Goal: Check status: Check status

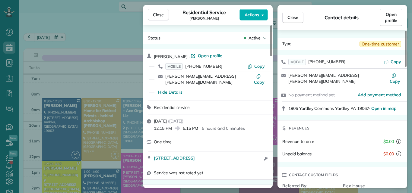
click at [157, 17] on span "Close" at bounding box center [158, 15] width 11 height 6
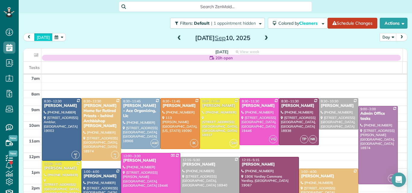
click at [44, 36] on button "[DATE]" at bounding box center [43, 37] width 18 height 8
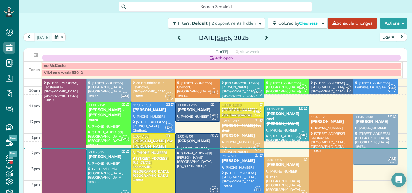
scroll to position [43, 0]
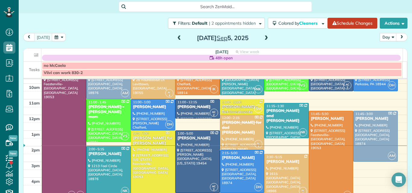
click at [313, 124] on div at bounding box center [331, 156] width 44 height 90
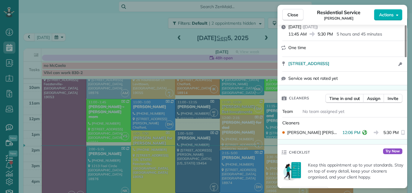
drag, startPoint x: 405, startPoint y: 52, endPoint x: 401, endPoint y: 52, distance: 4.9
click at [405, 52] on div at bounding box center [406, 41] width 2 height 32
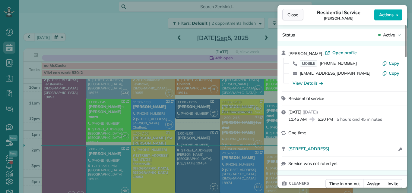
click at [296, 14] on span "Close" at bounding box center [292, 15] width 11 height 6
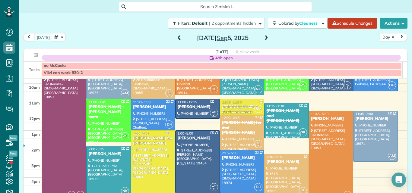
click at [176, 37] on span at bounding box center [179, 38] width 7 height 5
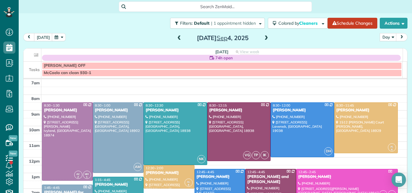
click at [176, 36] on span at bounding box center [179, 38] width 7 height 5
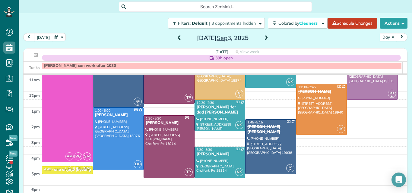
scroll to position [62, 0]
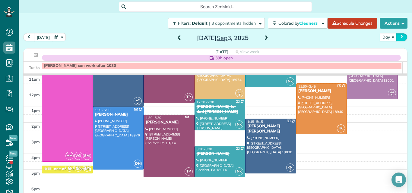
click at [399, 35] on span "next" at bounding box center [401, 37] width 5 height 4
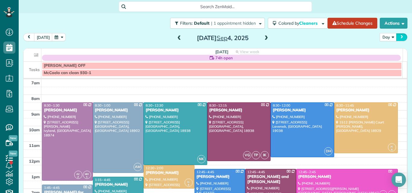
click at [399, 35] on span "next" at bounding box center [401, 37] width 5 height 4
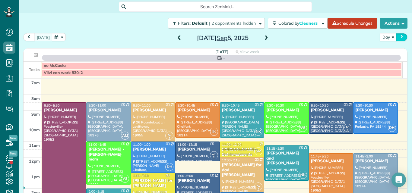
click at [399, 35] on span "next" at bounding box center [401, 37] width 5 height 4
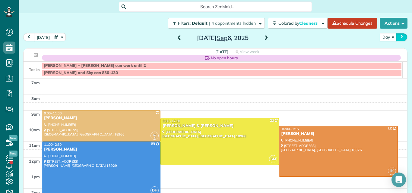
click at [399, 35] on span "next" at bounding box center [401, 37] width 5 height 4
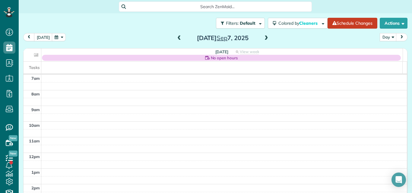
click at [399, 35] on span "next" at bounding box center [401, 37] width 5 height 4
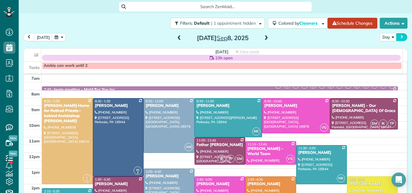
click at [399, 35] on span "next" at bounding box center [401, 37] width 5 height 4
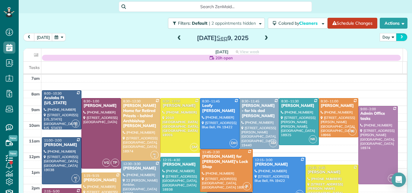
click at [399, 35] on span "next" at bounding box center [401, 37] width 5 height 4
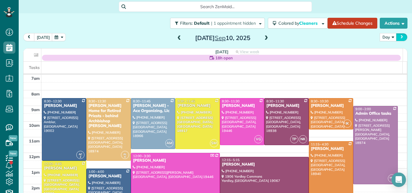
click at [399, 35] on span "next" at bounding box center [401, 37] width 5 height 4
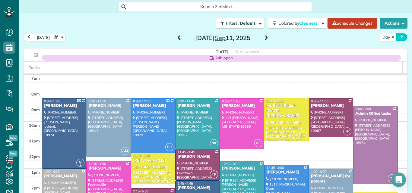
click at [399, 35] on span "next" at bounding box center [401, 37] width 5 height 4
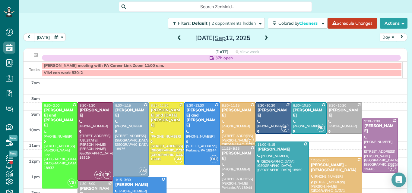
click at [176, 37] on span at bounding box center [179, 38] width 7 height 5
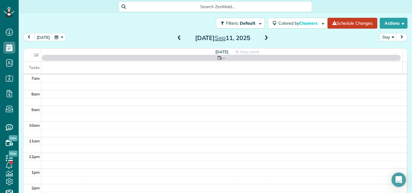
click at [176, 37] on span at bounding box center [179, 38] width 7 height 5
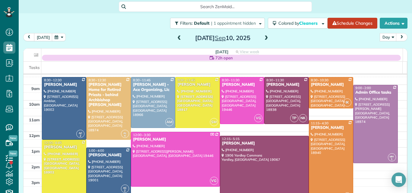
scroll to position [22, 0]
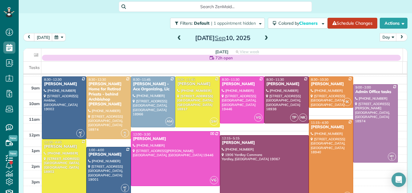
click at [263, 38] on span at bounding box center [266, 38] width 7 height 5
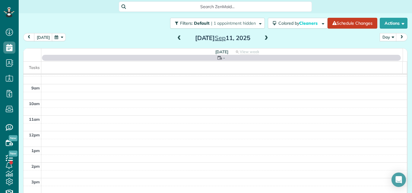
scroll to position [0, 0]
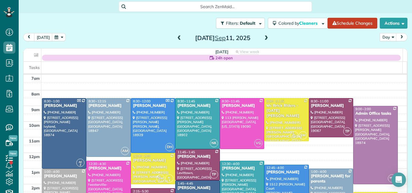
click at [263, 38] on span at bounding box center [266, 38] width 7 height 5
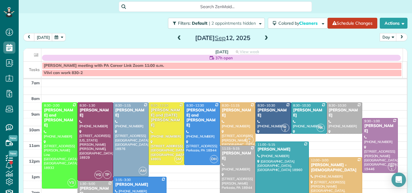
click at [265, 37] on span at bounding box center [266, 38] width 7 height 5
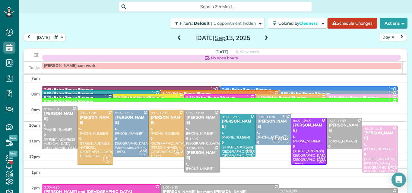
click at [176, 39] on span at bounding box center [179, 38] width 7 height 5
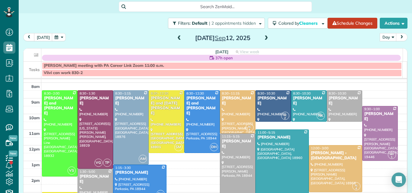
scroll to position [7, 0]
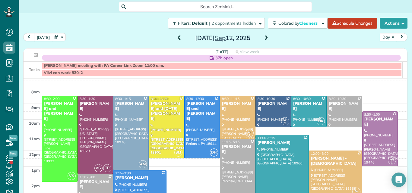
click at [96, 22] on div "Filters: Default | 2 appointments hidden Colored by Cleaners Color by Cleaner C…" at bounding box center [215, 23] width 393 height 20
drag, startPoint x: 39, startPoint y: 38, endPoint x: 48, endPoint y: 32, distance: 10.9
click at [39, 38] on button "[DATE]" at bounding box center [43, 37] width 18 height 8
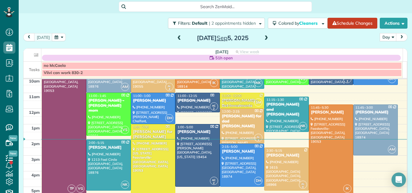
scroll to position [43, 0]
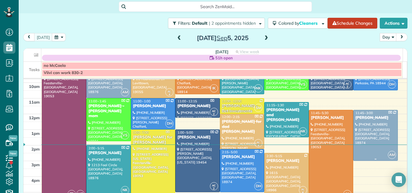
click at [374, 122] on div at bounding box center [375, 135] width 44 height 50
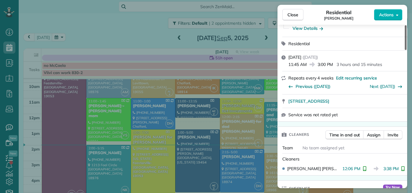
scroll to position [70, 0]
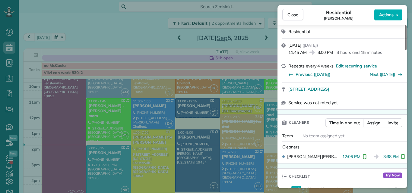
drag, startPoint x: 405, startPoint y: 43, endPoint x: 404, endPoint y: 53, distance: 10.6
click at [405, 50] on div at bounding box center [406, 37] width 2 height 25
click at [292, 16] on span "Close" at bounding box center [292, 15] width 11 height 6
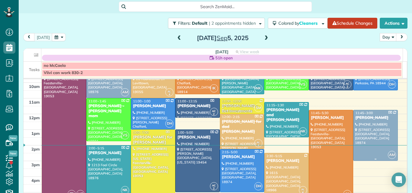
click at [356, 120] on div "[PERSON_NAME]" at bounding box center [375, 117] width 41 height 5
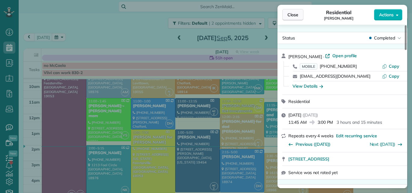
click at [288, 13] on span "Close" at bounding box center [292, 15] width 11 height 6
